Goal: Task Accomplishment & Management: Manage account settings

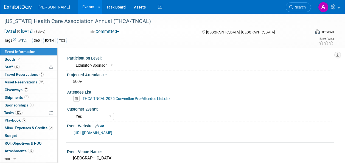
select select "Exhibitor/Sponsor"
select select "Yes"
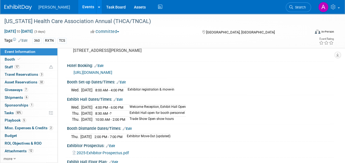
scroll to position [125, 0]
click at [303, 9] on span "Search" at bounding box center [299, 7] width 13 height 4
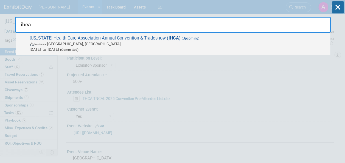
type input "ihca"
click at [216, 37] on span "[US_STATE] Health Care Association Annual Convention & Tradeshow ( IHCA ) (Upco…" at bounding box center [178, 43] width 300 height 17
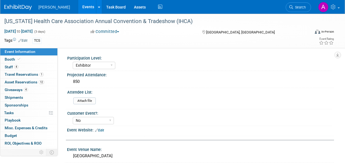
select select "Exhibitor"
select select "No"
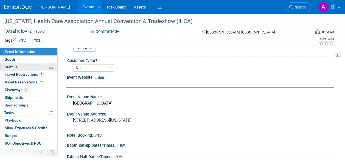
scroll to position [55, 0]
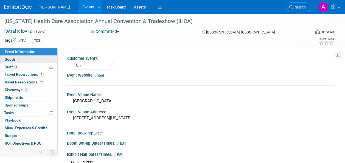
click at [17, 57] on span at bounding box center [18, 59] width 5 height 4
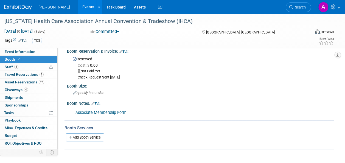
scroll to position [0, 0]
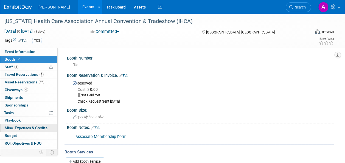
click at [29, 126] on span "Misc. Expenses & Credits 0" at bounding box center [26, 128] width 43 height 4
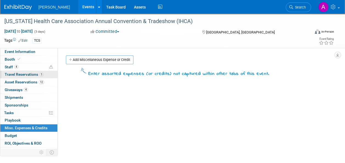
click at [31, 74] on span "Travel Reservations 1" at bounding box center [24, 74] width 39 height 4
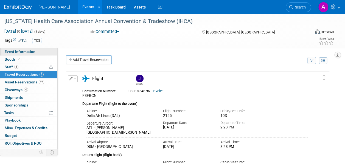
click at [23, 49] on link "Event Information" at bounding box center [28, 51] width 57 height 7
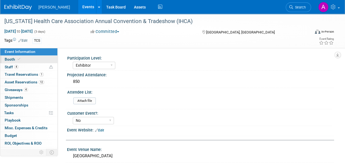
click at [19, 56] on link "Booth" at bounding box center [28, 59] width 57 height 7
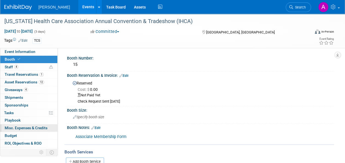
click at [31, 130] on link "0 Misc. Expenses & Credits 0" at bounding box center [28, 127] width 57 height 7
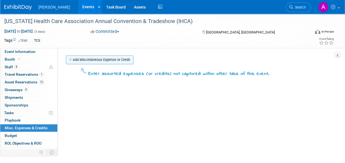
click at [108, 60] on link "Add Miscellaneous Expense or Credit" at bounding box center [100, 59] width 68 height 9
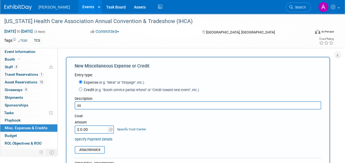
type input "s"
type input "Associate Member"
click at [78, 131] on input "$ 0.00" at bounding box center [92, 129] width 34 height 8
type input "$ 850.00"
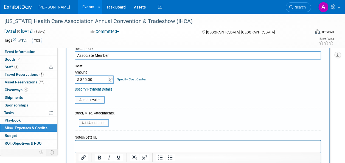
scroll to position [55, 0]
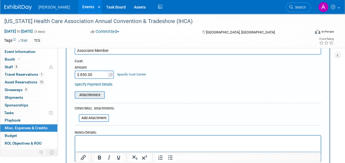
click at [89, 94] on input "file" at bounding box center [71, 95] width 65 height 7
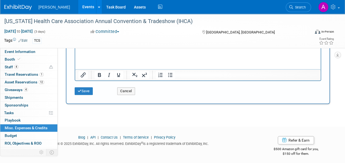
scroll to position [148, 0]
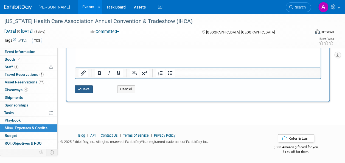
click at [86, 87] on button "Save" at bounding box center [84, 89] width 18 height 8
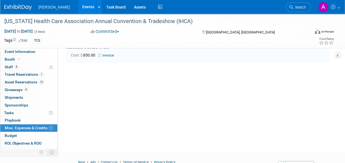
scroll to position [12, 0]
